Goal: Task Accomplishment & Management: Use online tool/utility

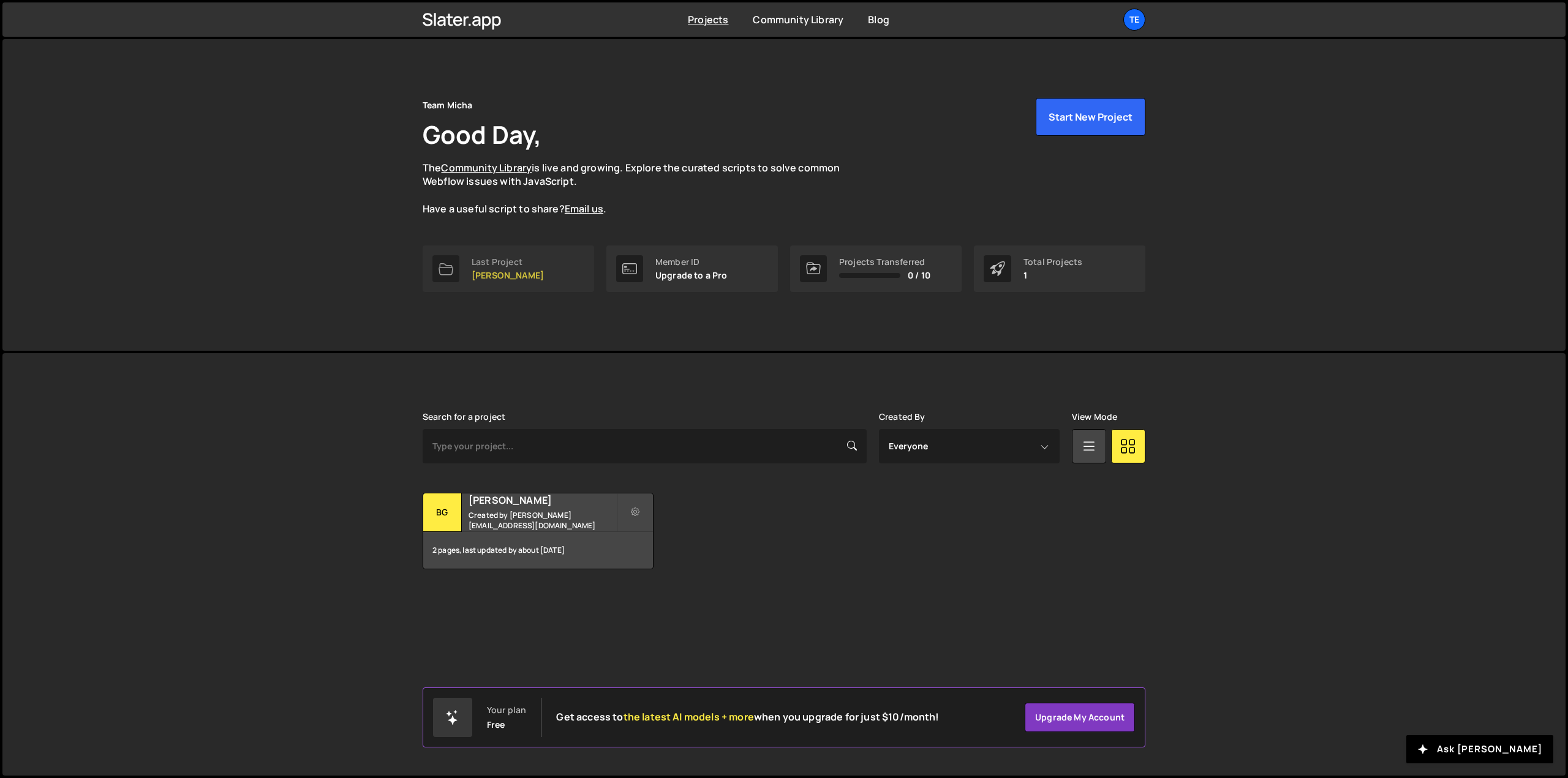
click at [502, 276] on p "[PERSON_NAME]" at bounding box center [508, 275] width 72 height 9
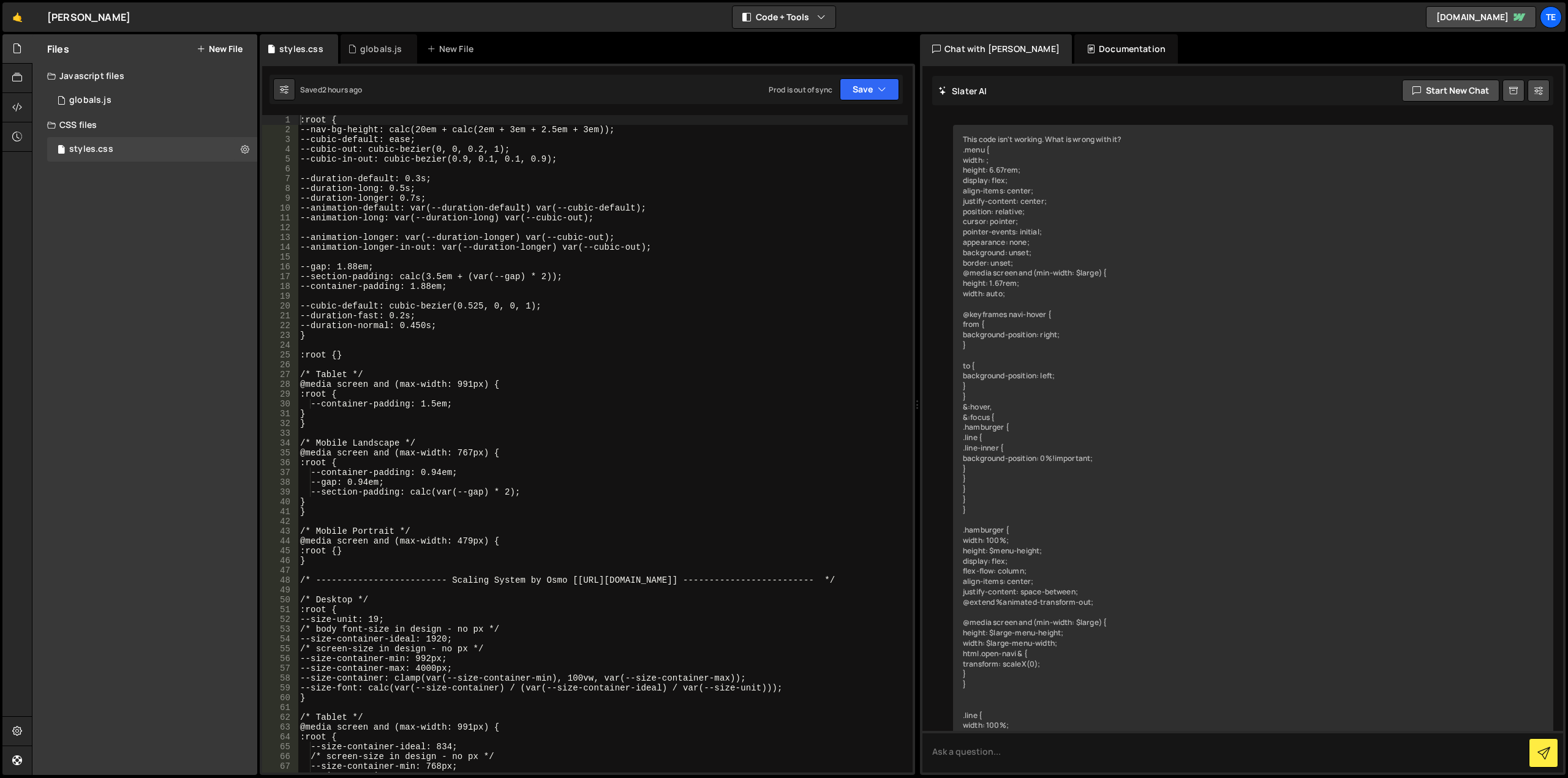
scroll to position [1629, 0]
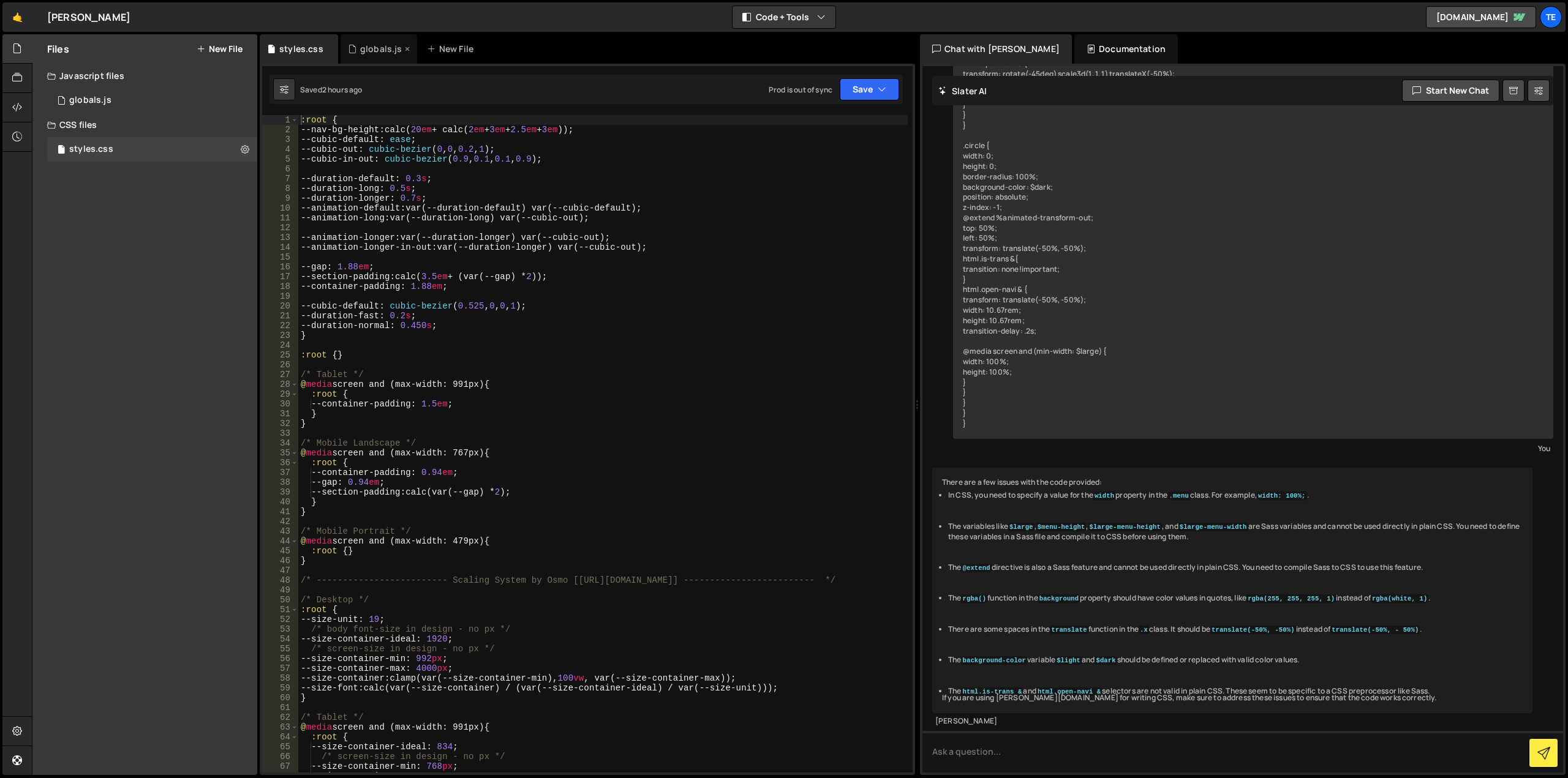
click at [362, 43] on div "globals.js" at bounding box center [378, 48] width 77 height 29
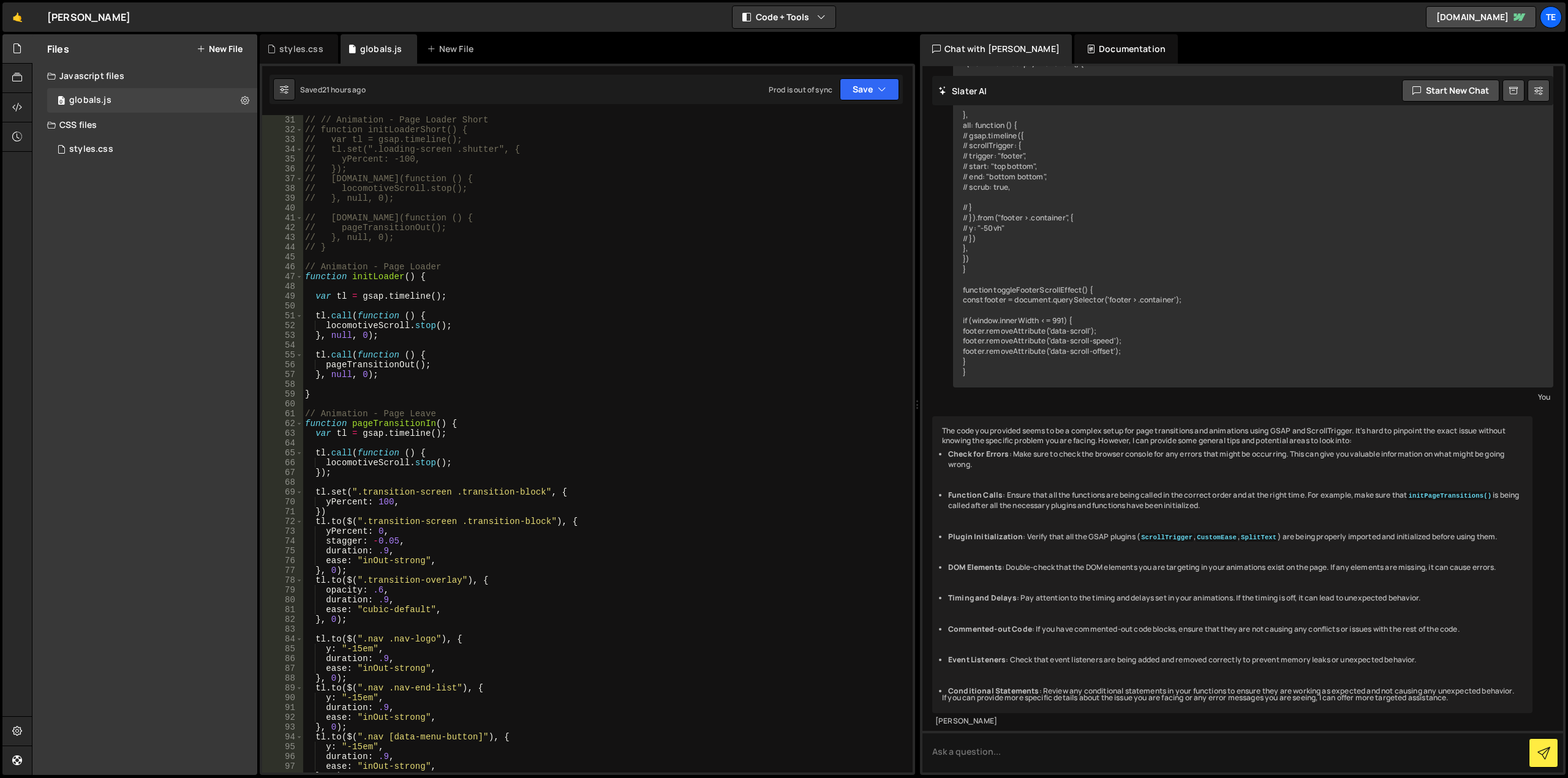
scroll to position [588, 0]
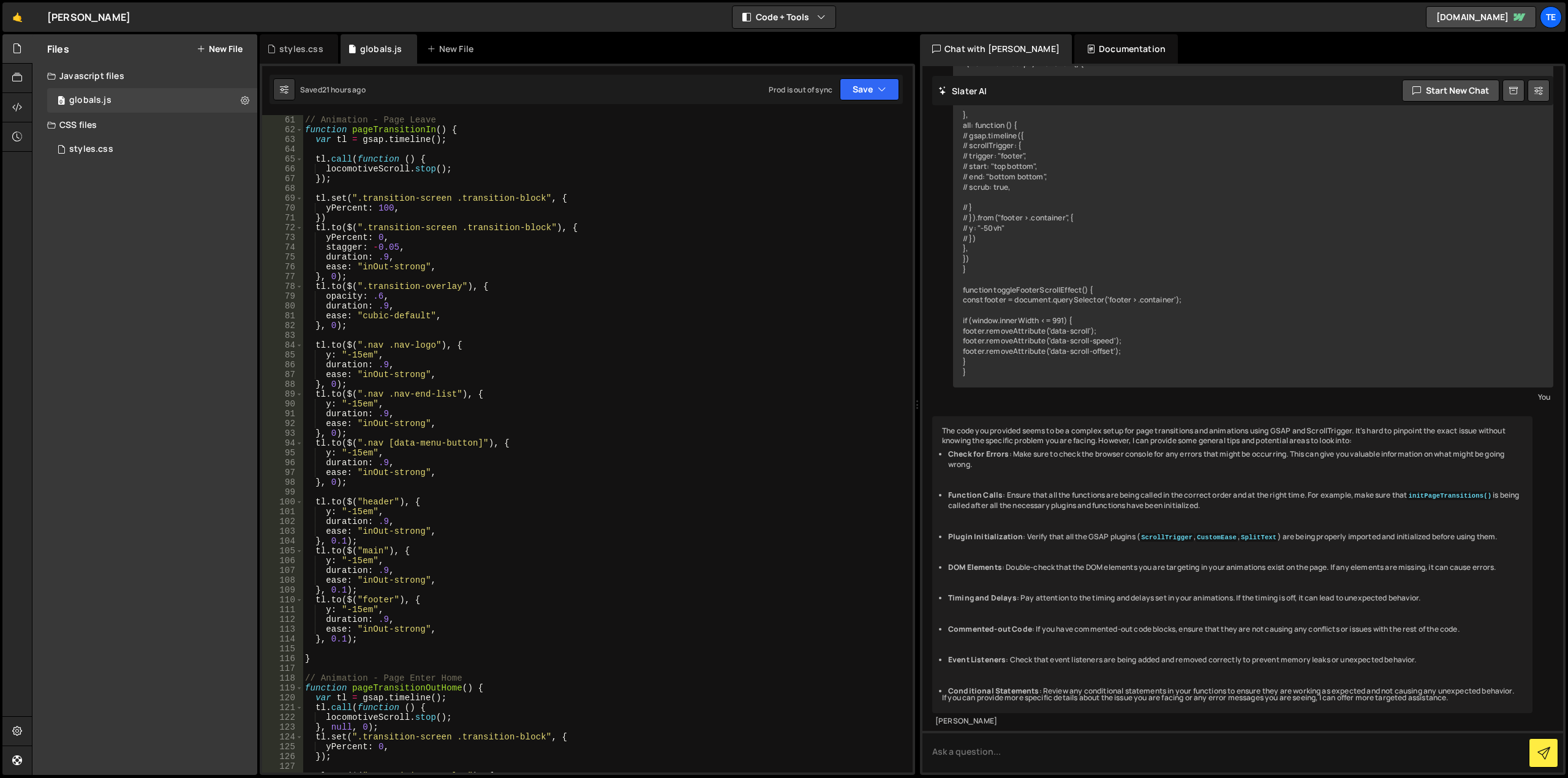
click at [321, 181] on div "// Animation - Page Leave function pageTransitionIn ( ) { var tl = gsap . timel…" at bounding box center [605, 454] width 605 height 677
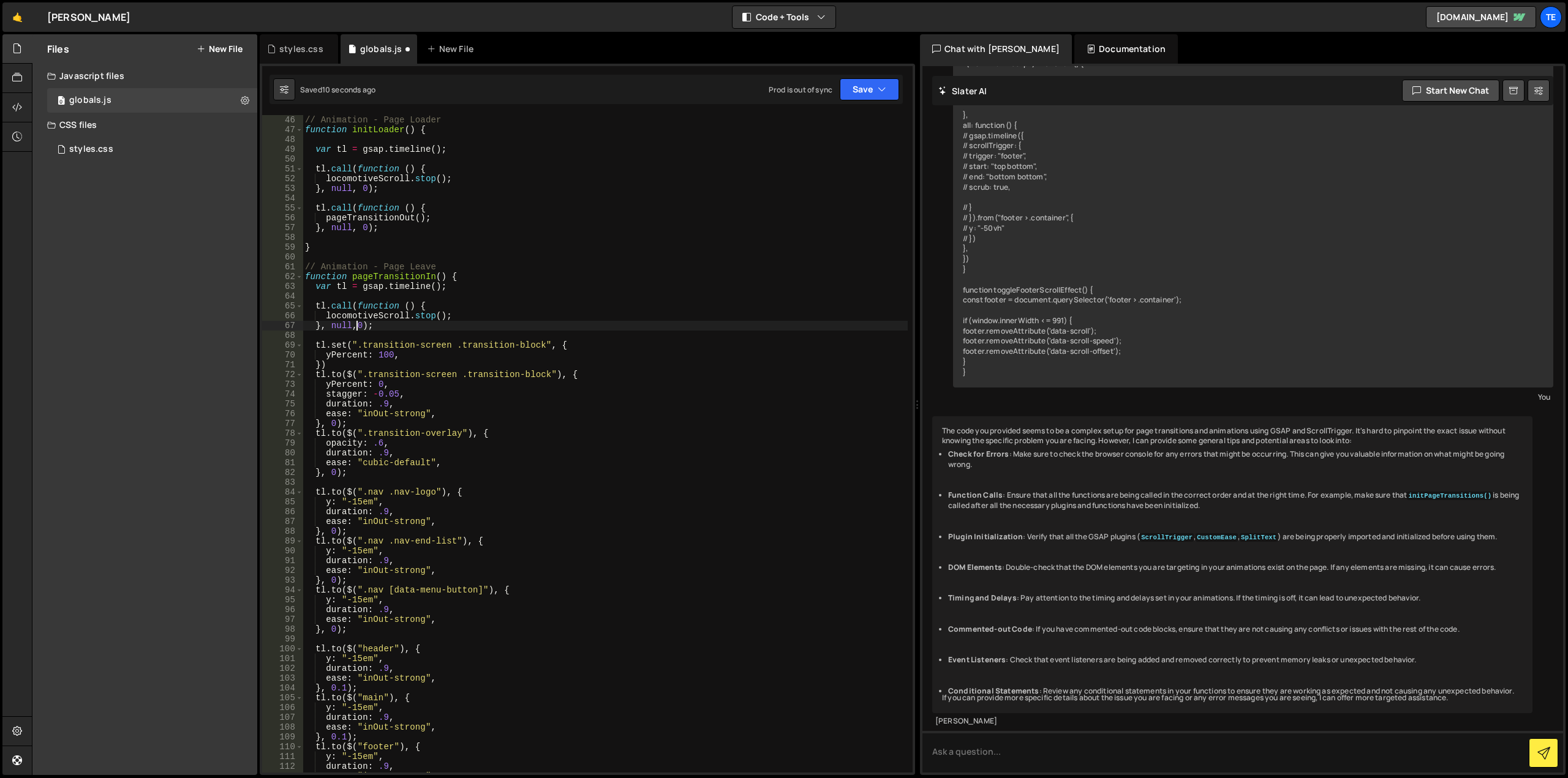
scroll to position [0, 4]
type textarea "}, null, 0);"
click at [305, 50] on div "styles.css" at bounding box center [301, 48] width 44 height 12
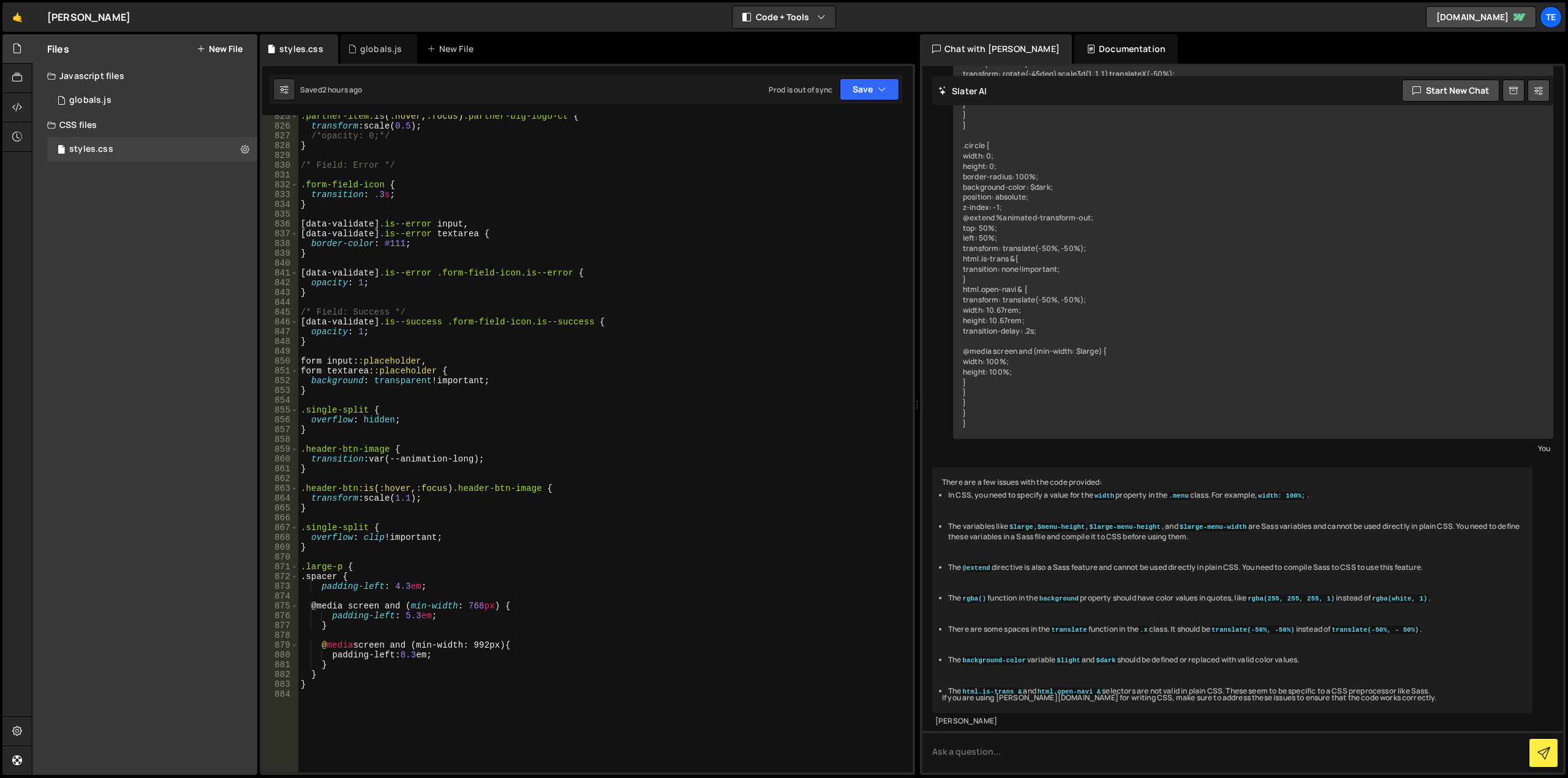
scroll to position [8340, 0]
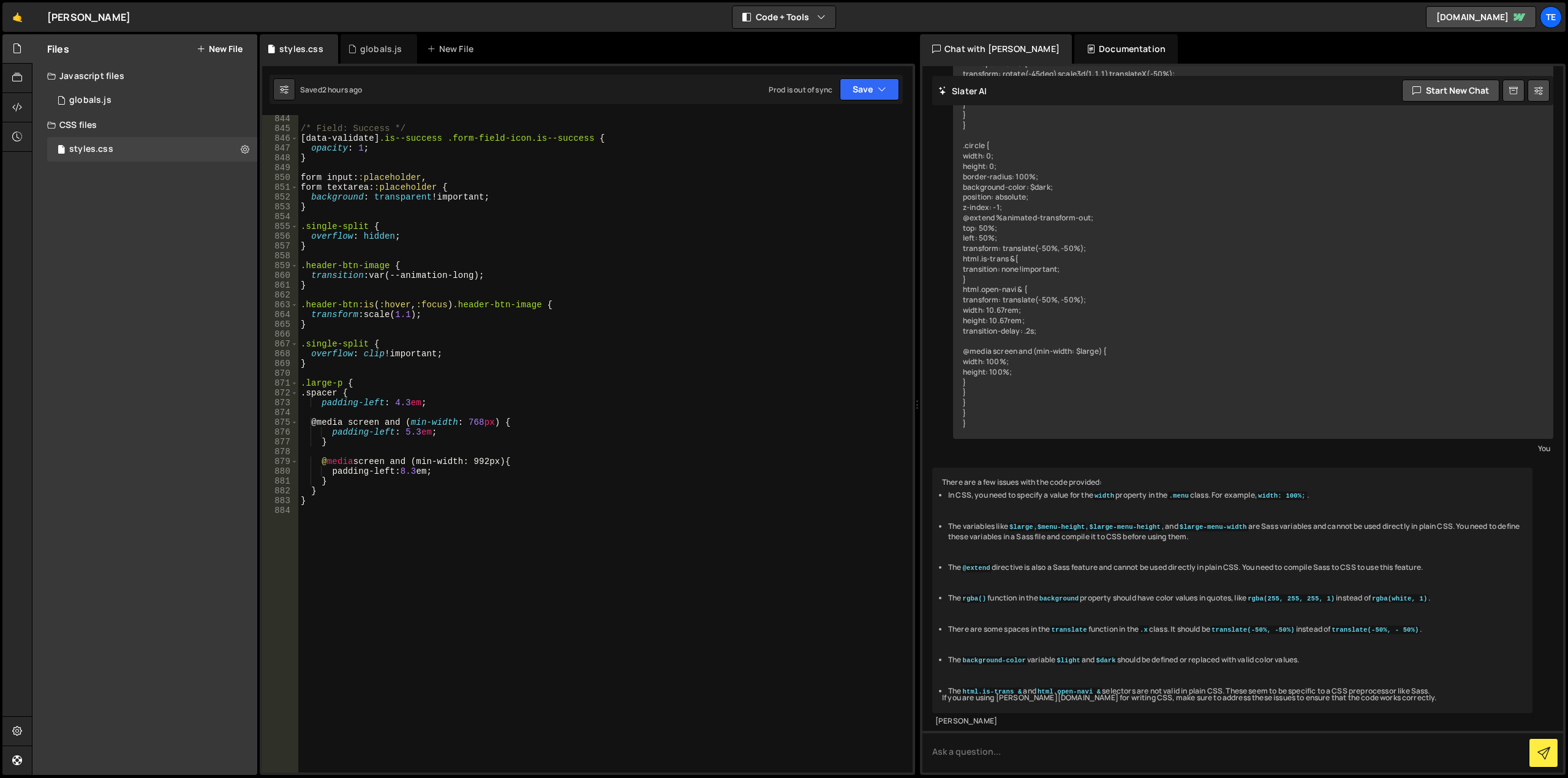
click at [418, 606] on div "/* Field: Success */ [ data-validate ] .is--success .form-field-icon.is--succes…" at bounding box center [602, 452] width 610 height 677
paste textarea "marquee-advanced shop primary"
type textarea ".[DOMAIN_NAME] {"
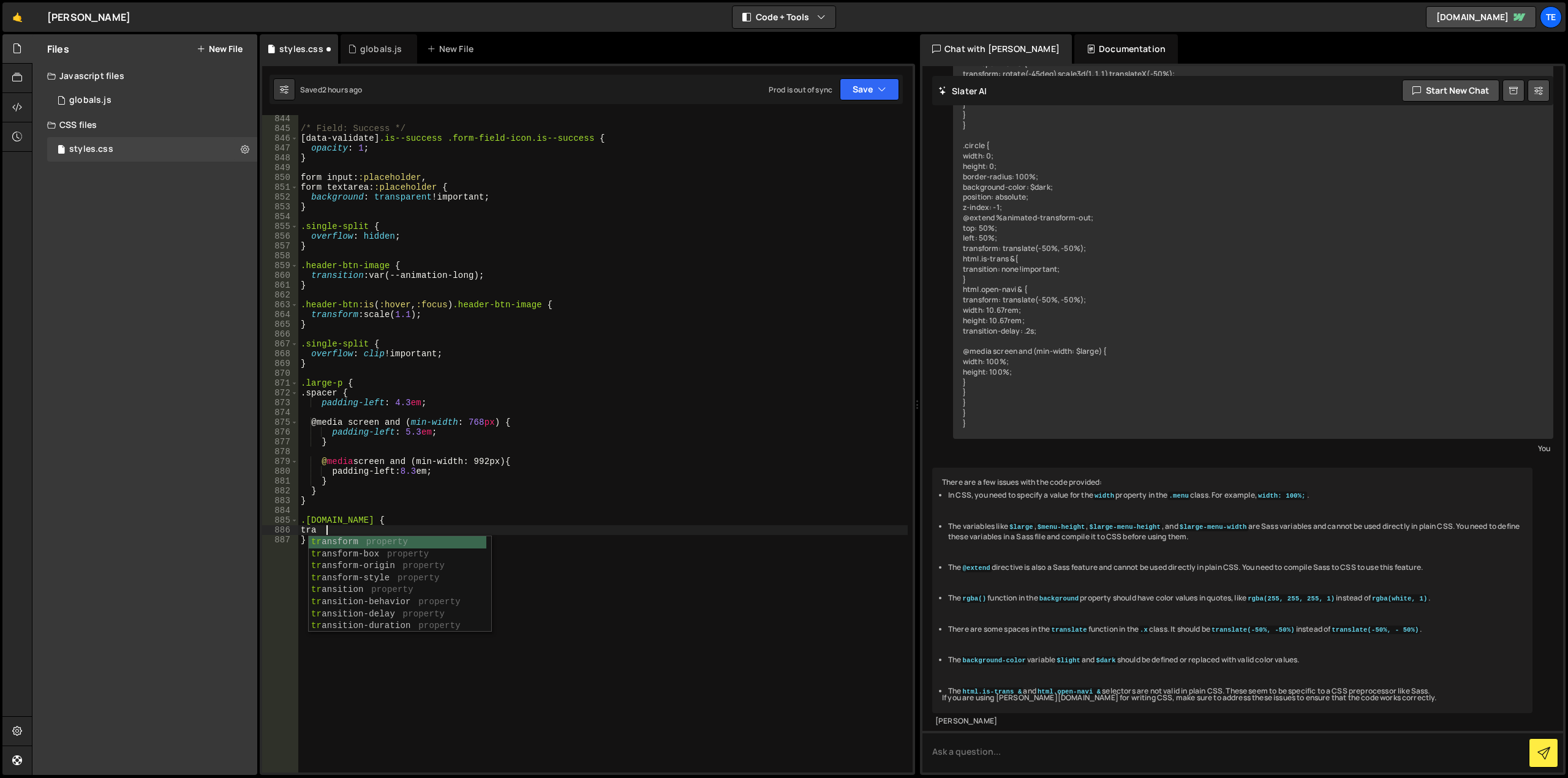
scroll to position [0, 1]
click at [398, 279] on div "/* Field: Success */ [ data-validate ] .is--success .form-field-icon.is--succes…" at bounding box center [602, 452] width 610 height 677
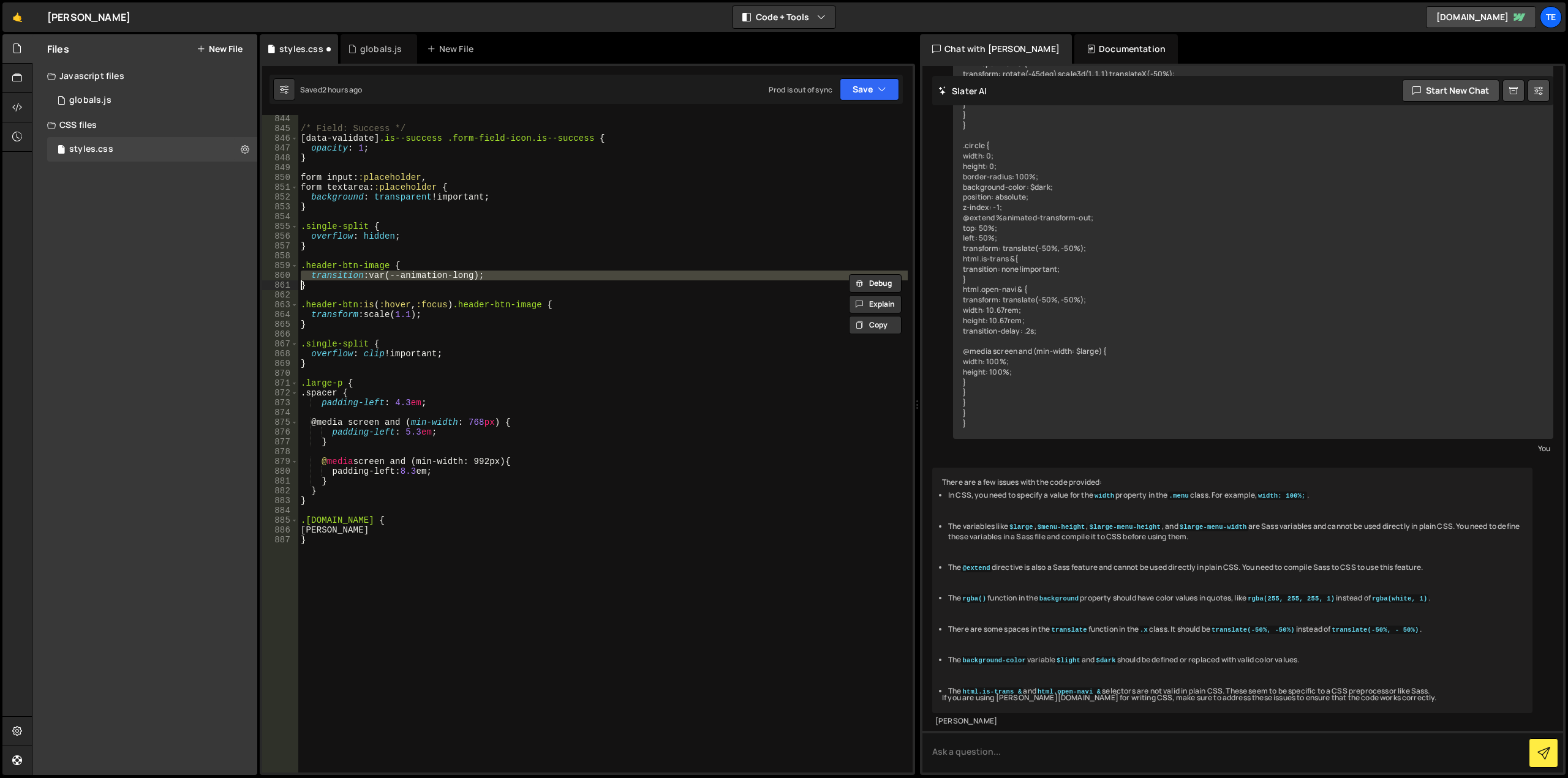
click at [399, 278] on div "/* Field: Success */ [ data-validate ] .is--success .form-field-icon.is--succes…" at bounding box center [602, 452] width 610 height 677
click at [322, 533] on div "/* Field: Success */ [ data-validate ] .is--success .form-field-icon.is--succes…" at bounding box center [602, 452] width 610 height 677
type textarea "[PERSON_NAME]"
click at [322, 533] on div "/* Field: Success */ [ data-validate ] .is--success .form-field-icon.is--succes…" at bounding box center [602, 452] width 610 height 677
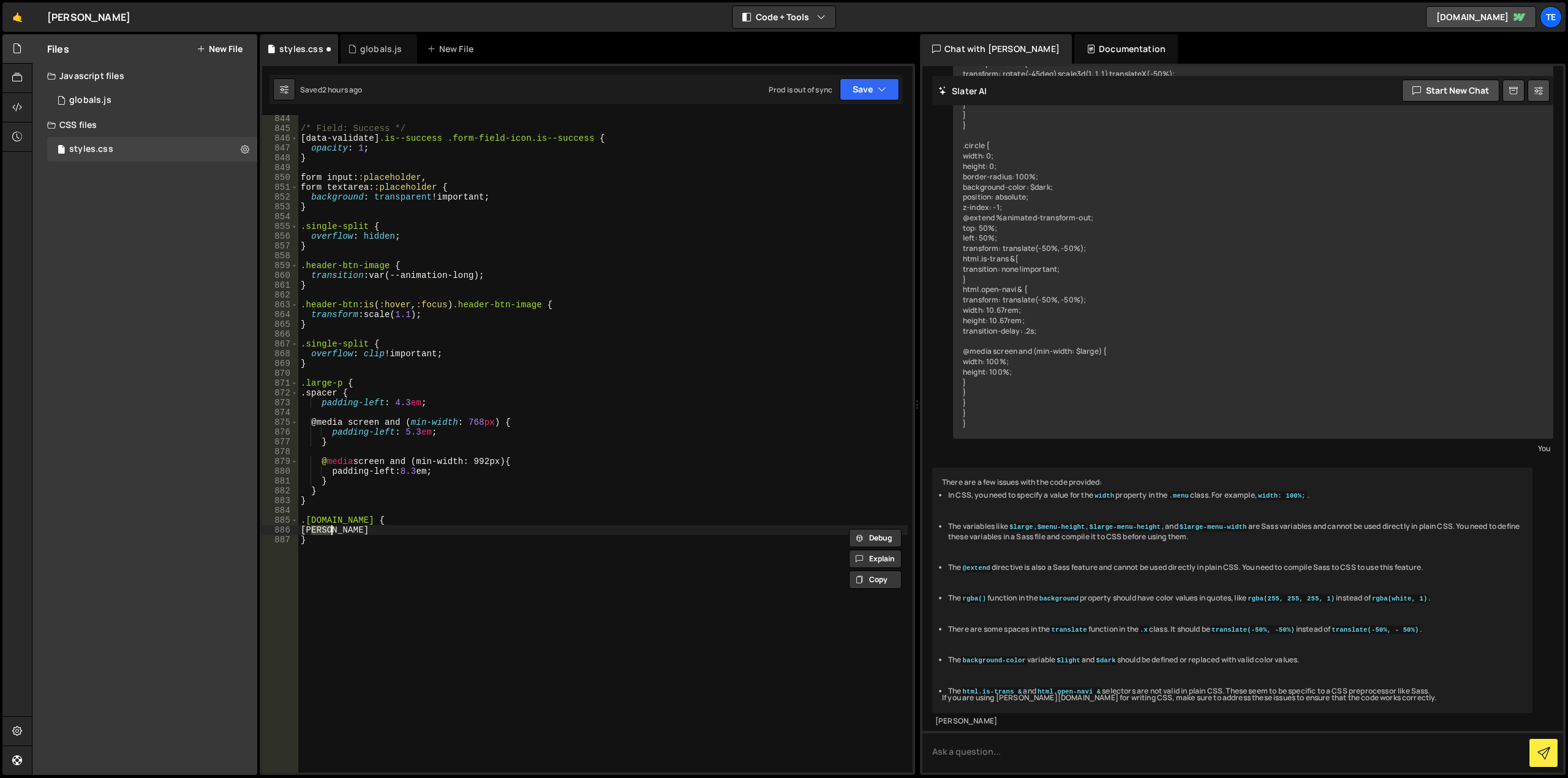
paste textarea
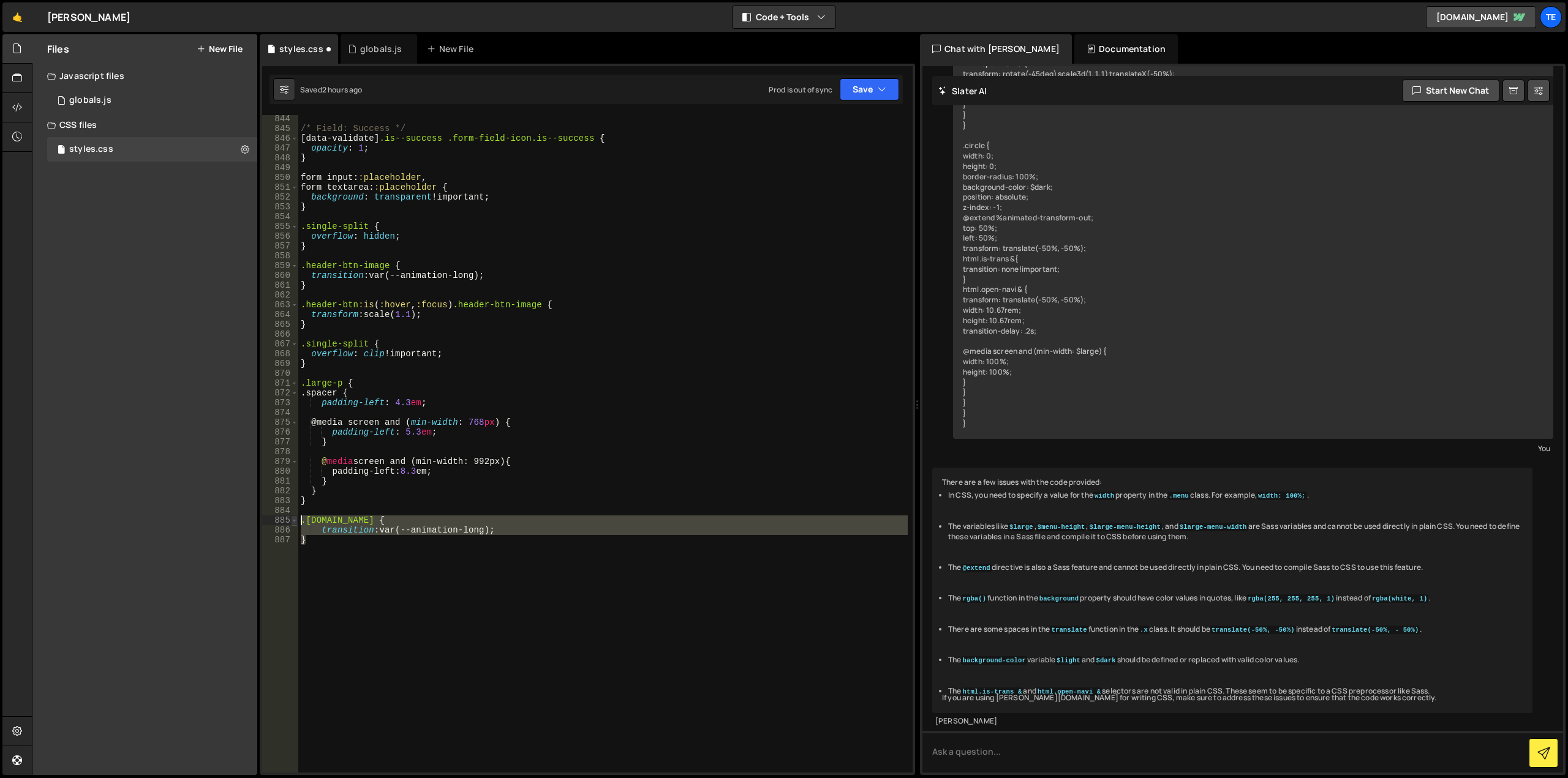
drag, startPoint x: 402, startPoint y: 563, endPoint x: 292, endPoint y: 521, distance: 117.7
click at [292, 521] on div "} 844 845 846 847 848 849 850 851 852 853 854 855 856 857 858 859 860 861 862 8…" at bounding box center [587, 444] width 651 height 658
click at [376, 577] on div "/* Field: Success */ [ data-validate ] .is--success .form-field-icon.is--succes…" at bounding box center [602, 444] width 610 height 658
type textarea "}"
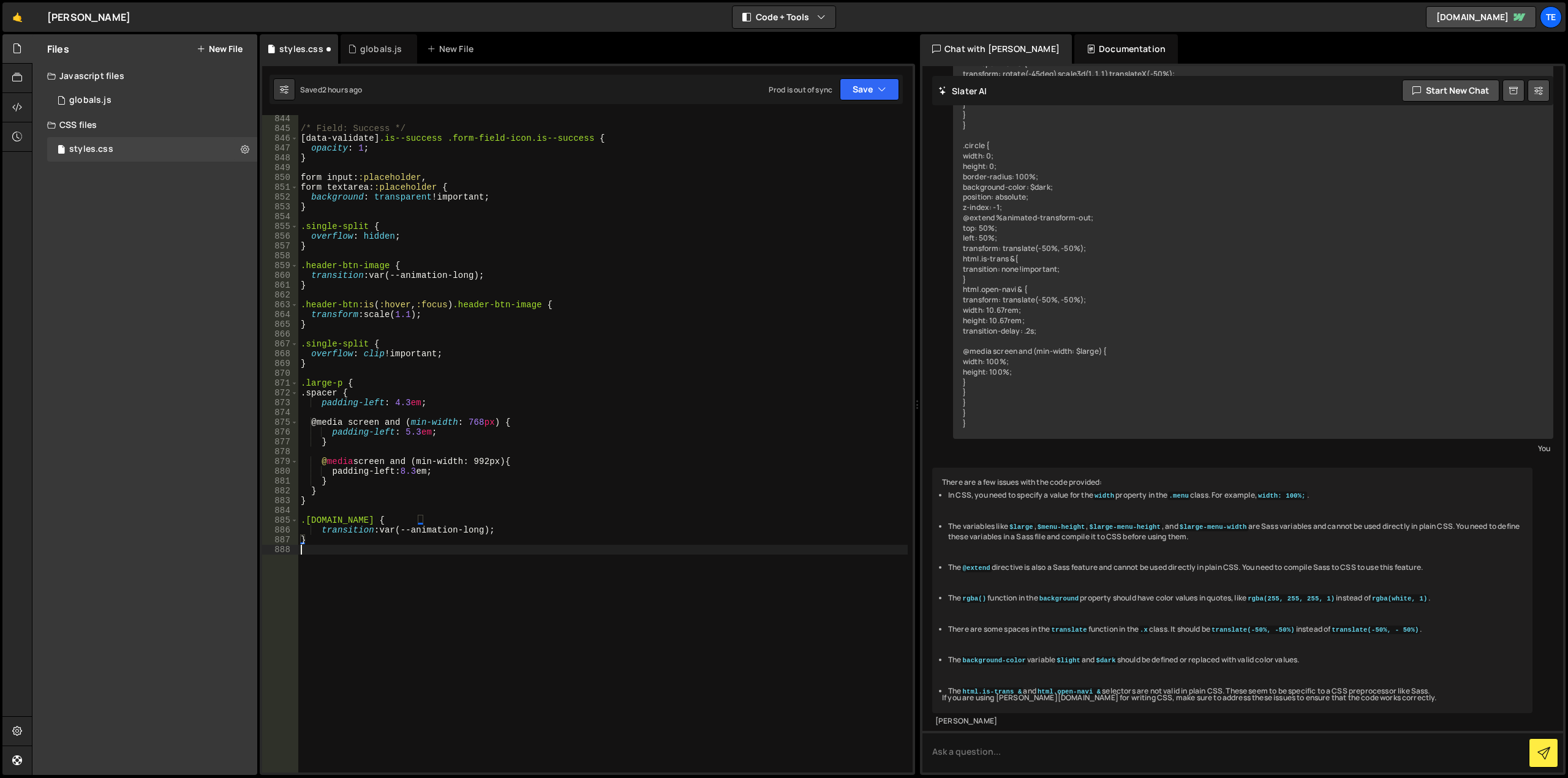
paste textarea "}"
click at [413, 545] on div "/* Field: Success */ [ data-validate ] .is--success .form-field-icon.is--succes…" at bounding box center [602, 452] width 610 height 677
drag, startPoint x: 492, startPoint y: 559, endPoint x: 322, endPoint y: 562, distance: 170.0
click at [322, 562] on div "/* Field: Success */ [ data-validate ] .is--success .form-field-icon.is--succes…" at bounding box center [602, 452] width 610 height 677
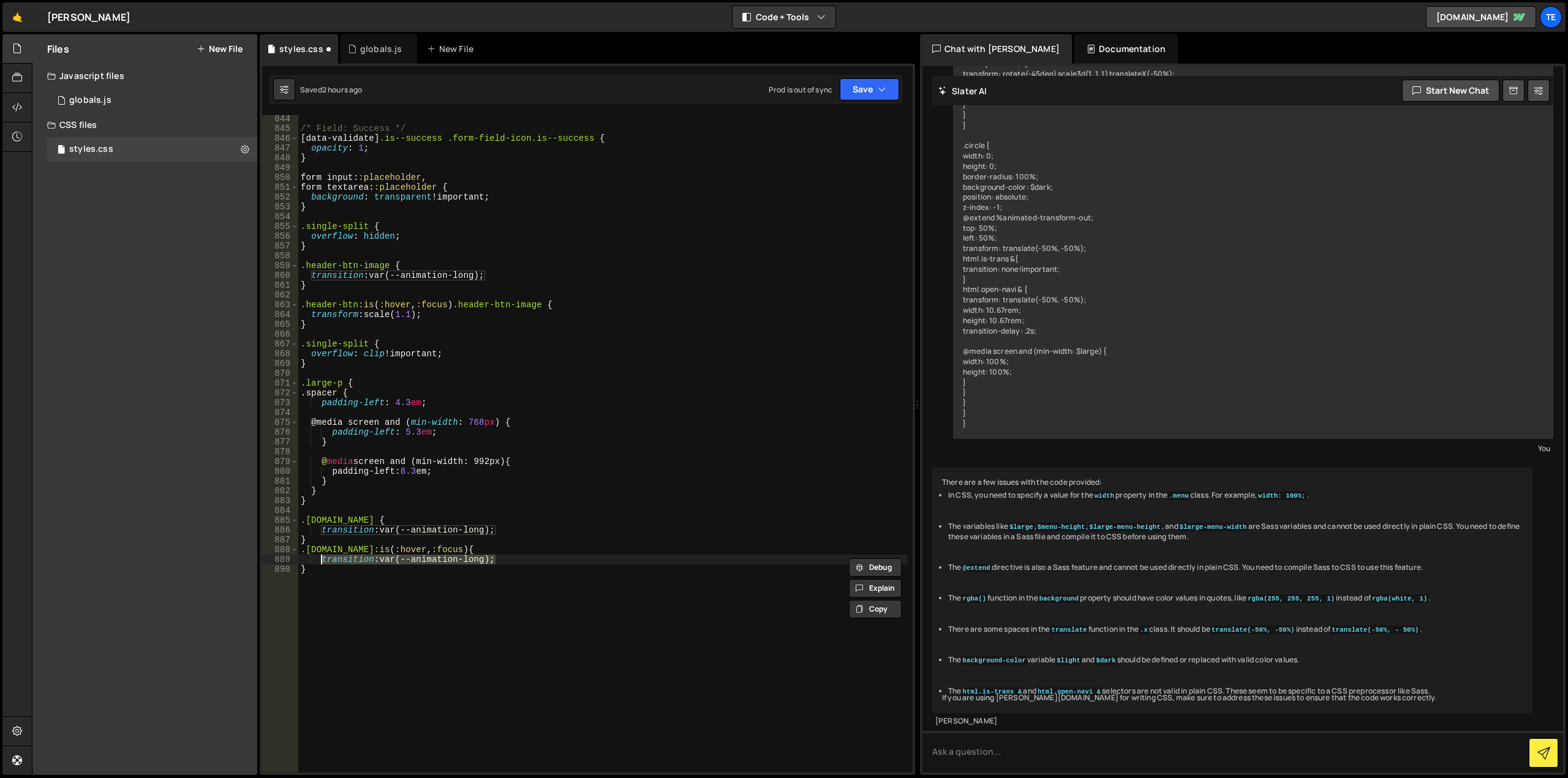
scroll to position [0, 13]
click at [385, 555] on div "/* Field: Success */ [ data-validate ] .is--success .form-field-icon.is--succes…" at bounding box center [602, 444] width 610 height 658
click at [359, 562] on div "/* Field: Success */ [ data-validate ] .is--success .form-field-icon.is--succes…" at bounding box center [602, 452] width 610 height 677
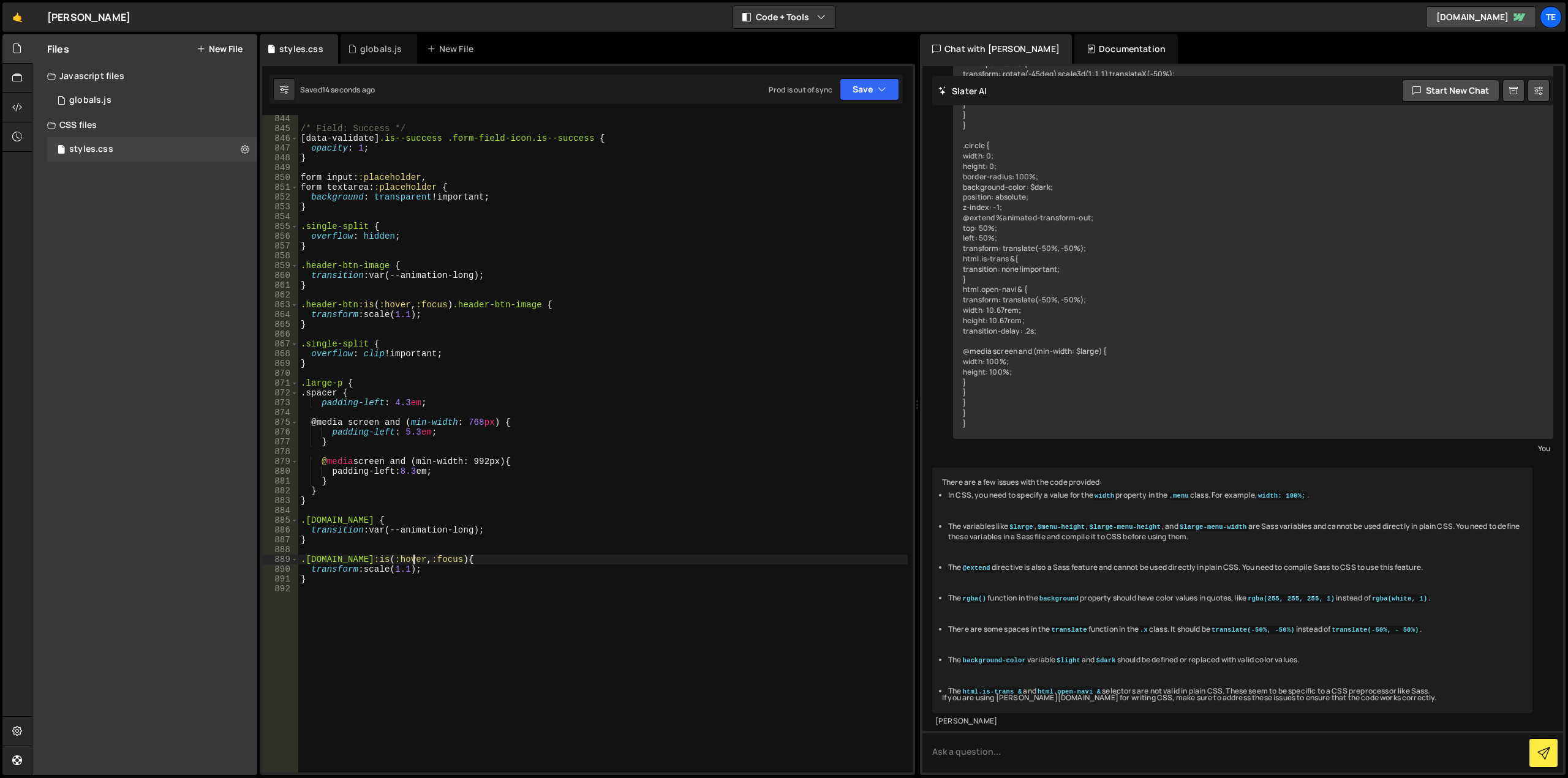
click at [411, 558] on div "/* Field: Success */ [ data-validate ] .is--success .form-field-icon.is--succes…" at bounding box center [602, 452] width 610 height 677
type textarea ".marquee-advanced.shop.primary:is(:hover, :focus) {"
click at [429, 510] on div "/* Field: Success */ [ data-validate ] .is--success .form-field-icon.is--succes…" at bounding box center [602, 452] width 610 height 677
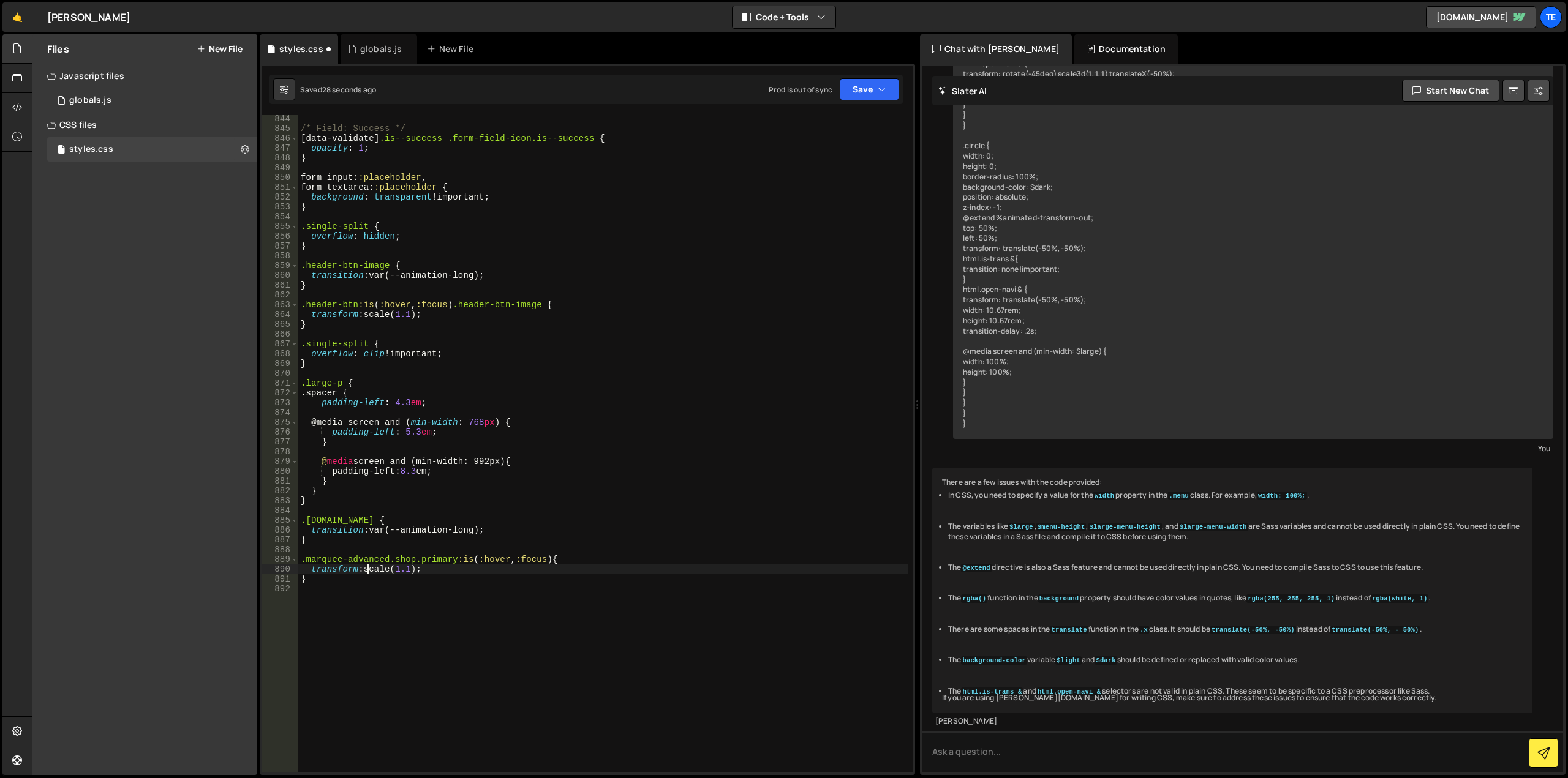
click at [368, 569] on div "/* Field: Success */ [ data-validate ] .is--success .form-field-icon.is--succes…" at bounding box center [602, 452] width 610 height 677
paste textarea "rotate(-12.5deg)"
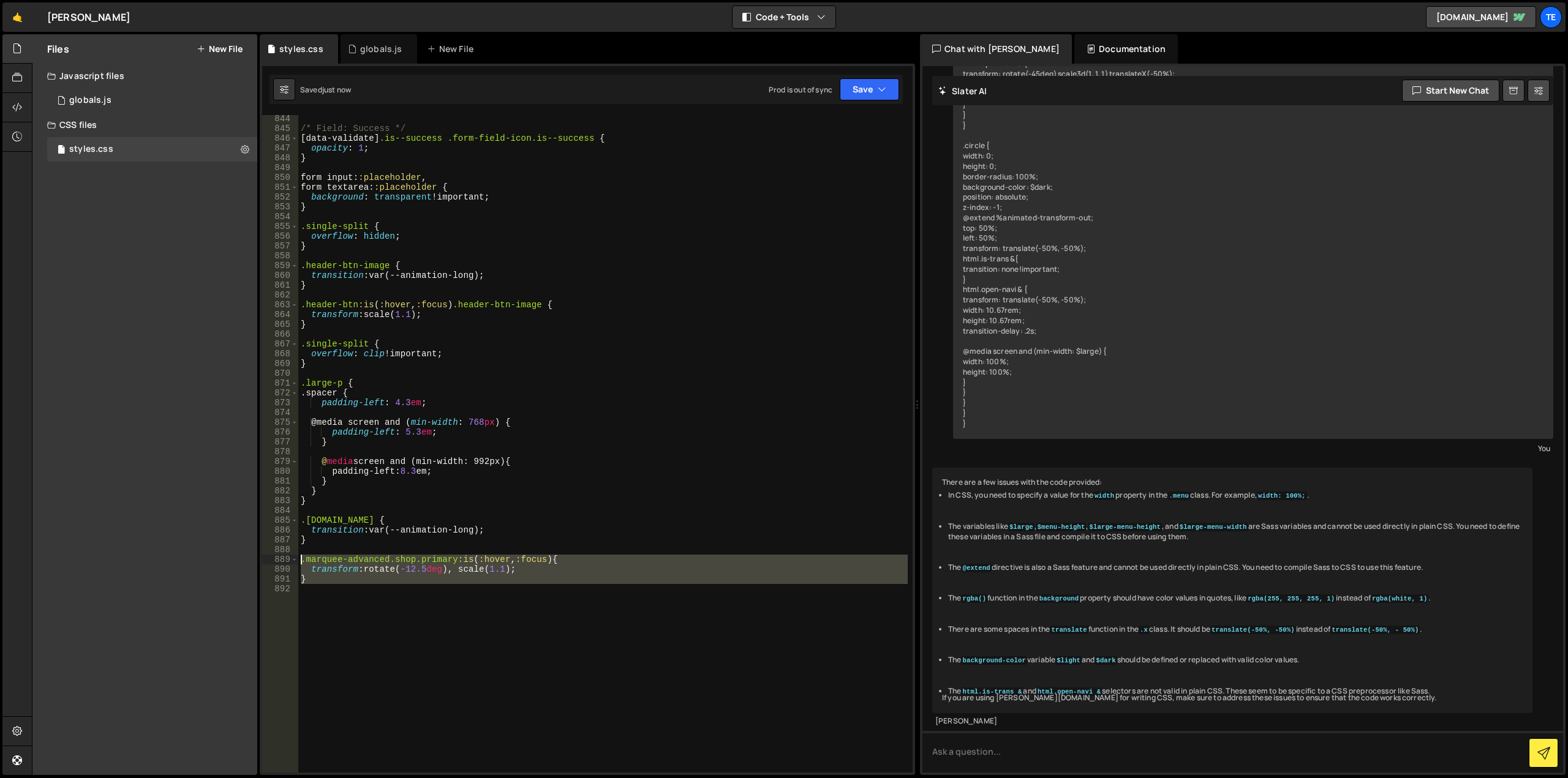
drag, startPoint x: 332, startPoint y: 590, endPoint x: 300, endPoint y: 563, distance: 41.9
click at [300, 563] on div "/* Field: Success */ [ data-validate ] .is--success .form-field-icon.is--succes…" at bounding box center [602, 452] width 610 height 677
type textarea ".marquee-advanced.shop.primary:is(:hover, :focus) { transform: rotate(-12.5deg)…"
click at [379, 612] on div "/* Field: Success */ [ data-validate ] .is--success .form-field-icon.is--succes…" at bounding box center [602, 444] width 610 height 658
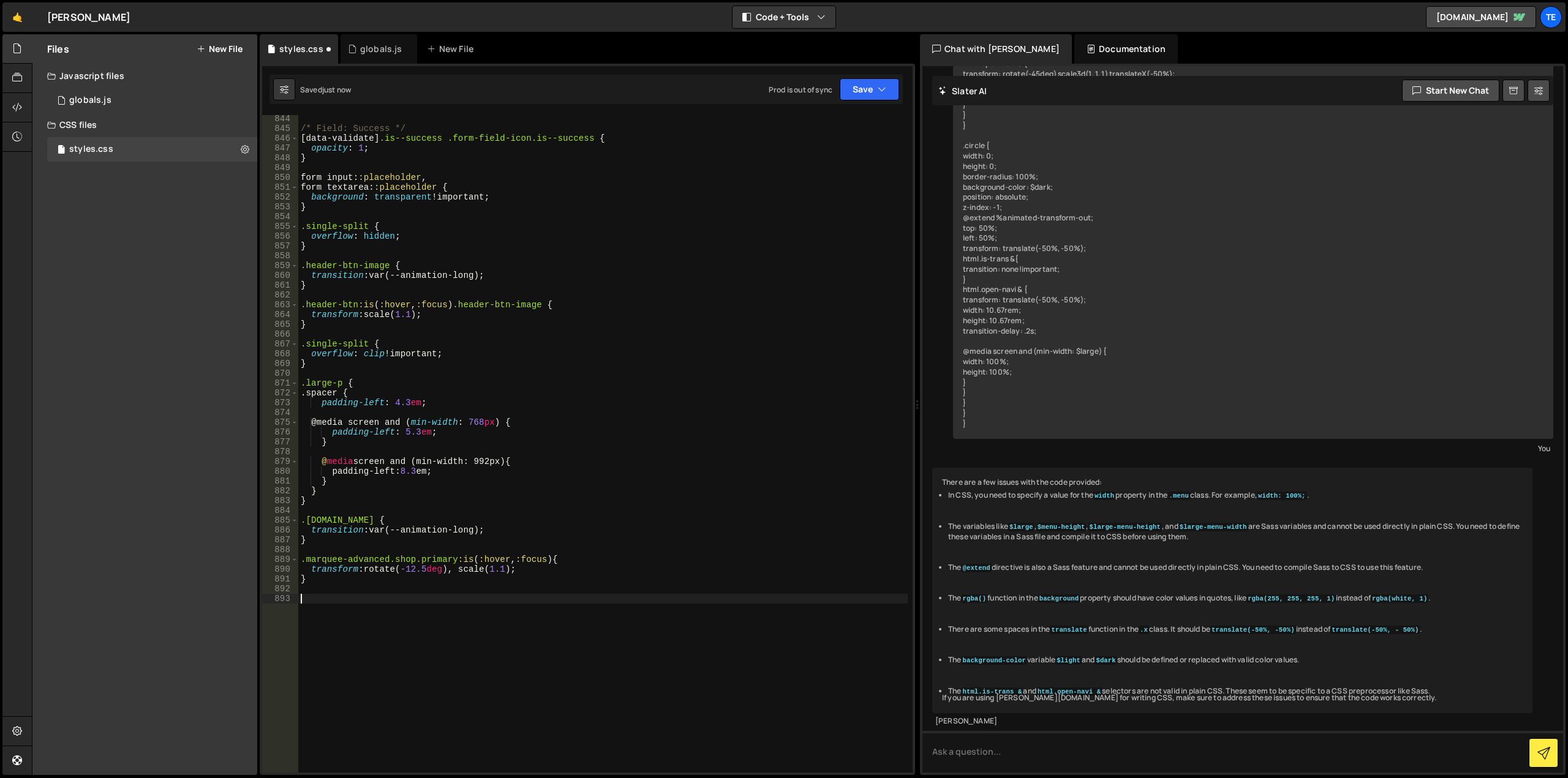
paste textarea ".marquee-advanced.shop.primary:is(:hover, :focus) {"
click at [441, 596] on div "/* Field: Success */ [ data-validate ] .is--success .form-field-icon.is--succes…" at bounding box center [602, 452] width 610 height 677
click at [439, 505] on div "/* Field: Success */ [ data-validate ] .is--success .form-field-icon.is--succes…" at bounding box center [602, 452] width 610 height 677
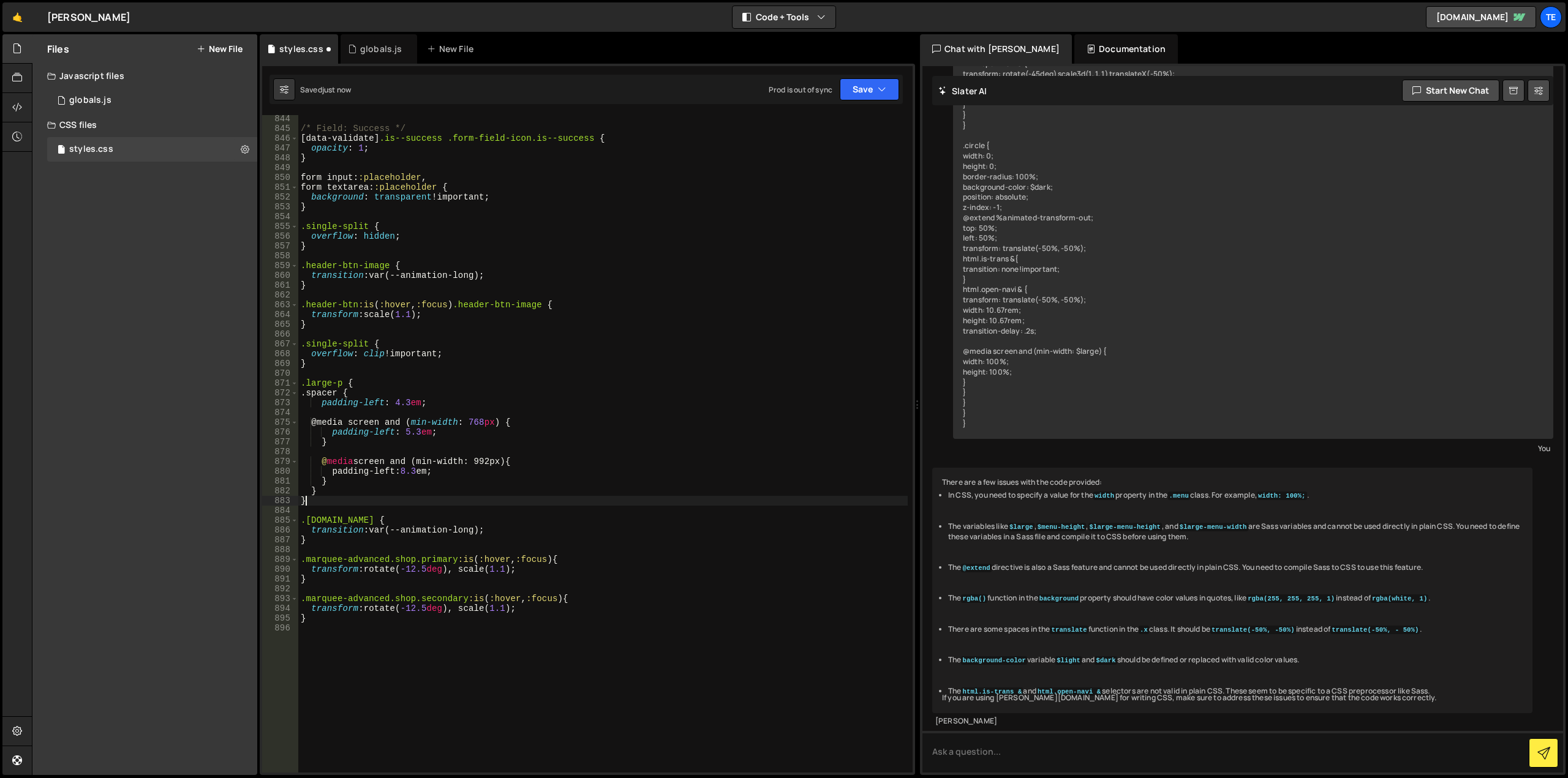
scroll to position [0, 0]
click at [411, 607] on div "/* Field: Success */ [ data-validate ] .is--success .form-field-icon.is--succes…" at bounding box center [602, 452] width 610 height 677
click at [563, 575] on div "/* Field: Success */ [ data-validate ] .is--success .form-field-icon.is--succes…" at bounding box center [602, 452] width 610 height 677
click at [431, 562] on div "/* Field: Success */ [ data-validate ] .is--success .form-field-icon.is--succes…" at bounding box center [602, 452] width 610 height 677
drag, startPoint x: 431, startPoint y: 562, endPoint x: 324, endPoint y: 561, distance: 107.0
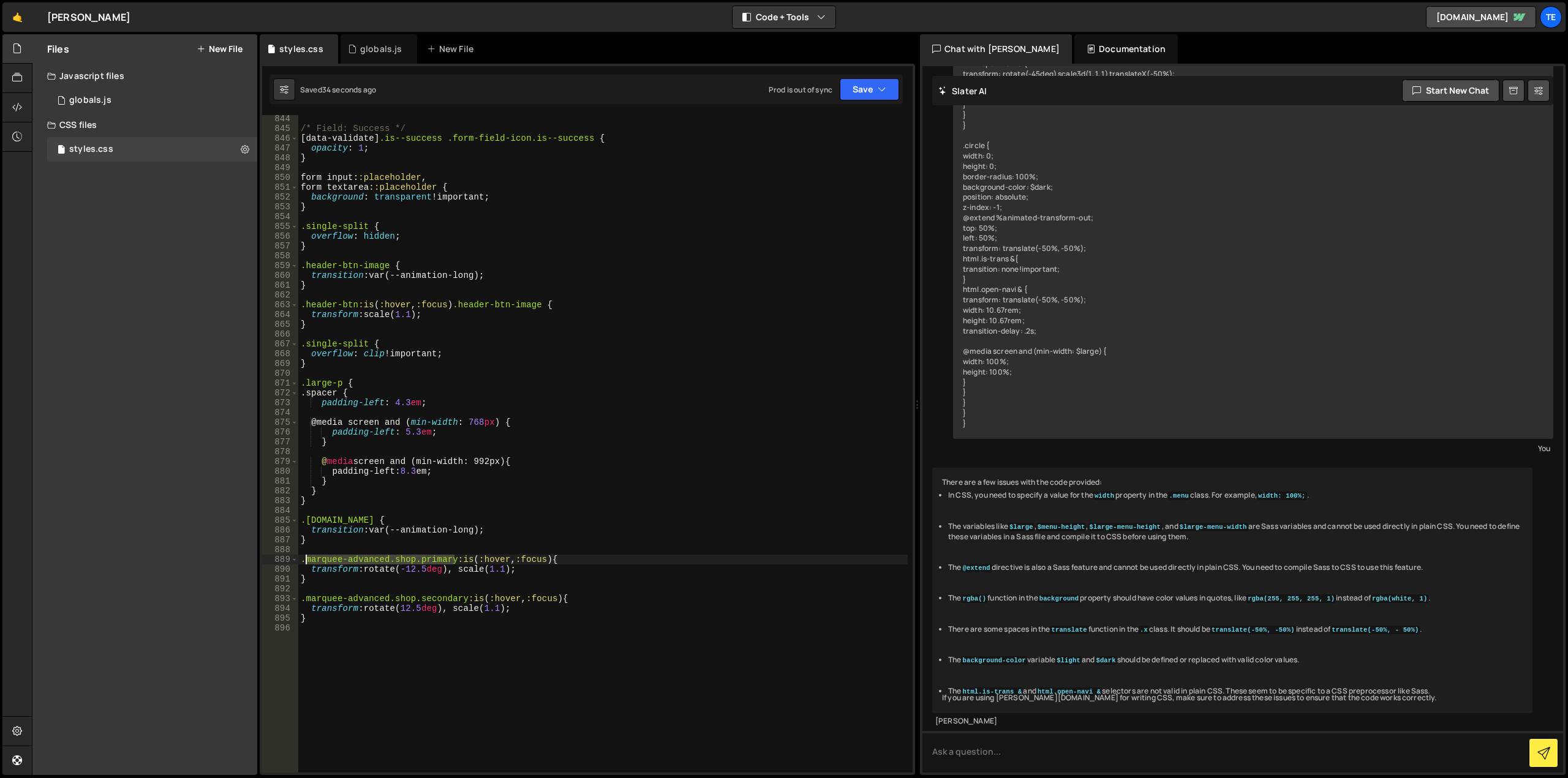
click at [324, 561] on div "/* Field: Success */ [ data-validate ] .is--success .form-field-icon.is--succes…" at bounding box center [602, 452] width 610 height 677
paste textarea "shop"
click at [395, 557] on div "/* Field: Success */ [ data-validate ] .is--success .form-field-icon.is--succes…" at bounding box center [602, 452] width 610 height 677
click at [455, 571] on div "/* Field: Success */ [ data-validate ] .is--success .form-field-icon.is--succes…" at bounding box center [602, 452] width 610 height 677
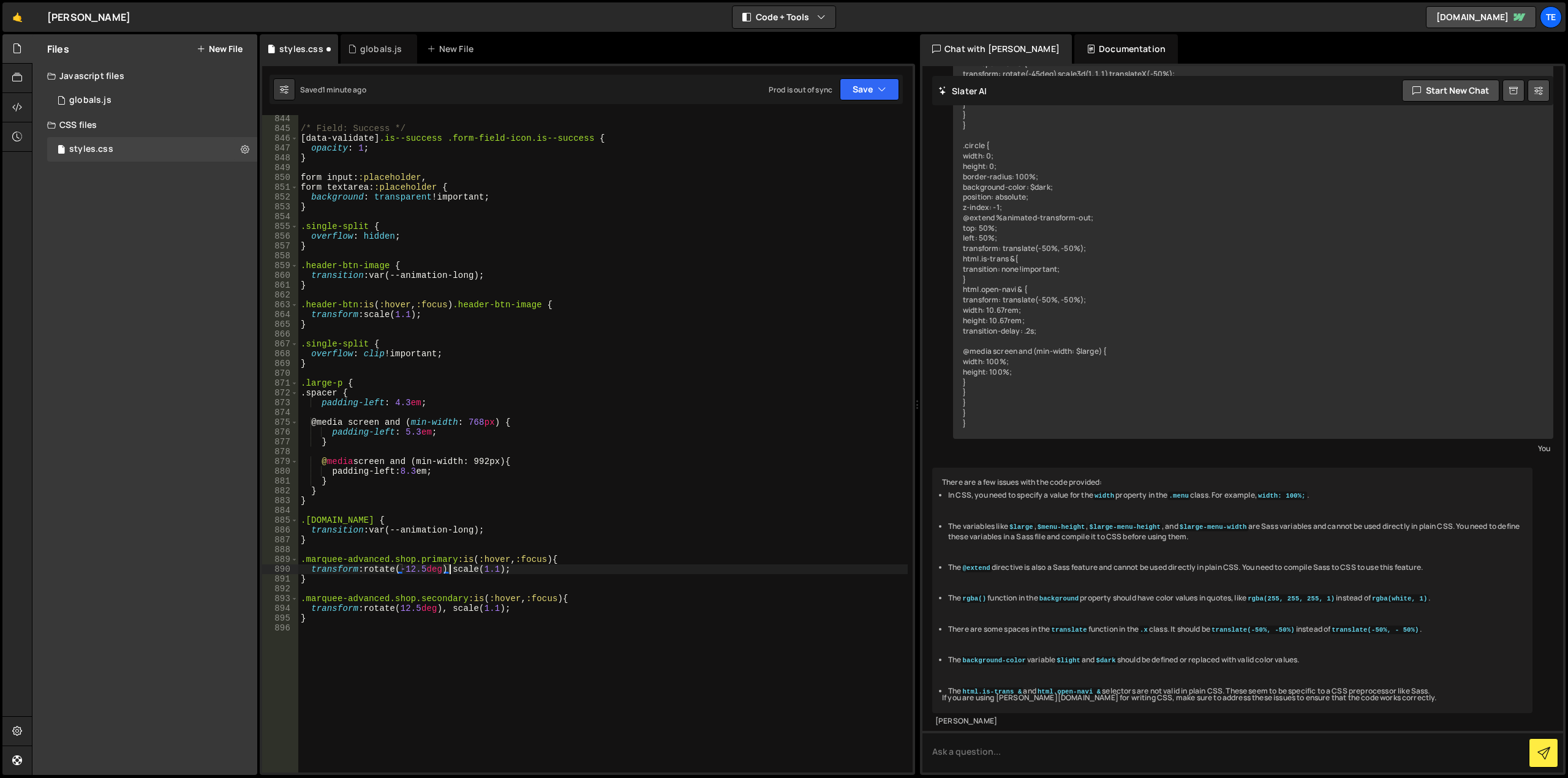
click at [449, 611] on div "/* Field: Success */ [ data-validate ] .is--success .form-field-icon.is--succes…" at bounding box center [602, 452] width 610 height 677
click at [588, 505] on div "/* Field: Success */ [ data-validate ] .is--success .form-field-icon.is--succes…" at bounding box center [602, 452] width 610 height 677
type textarea "}"
